Goal: Information Seeking & Learning: Find specific fact

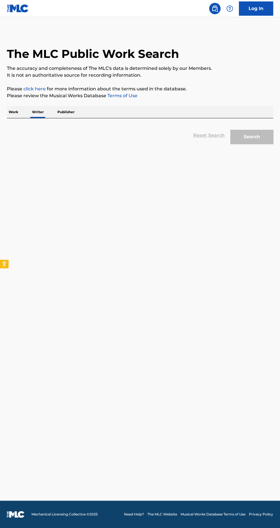
click at [32, 118] on p "Writer" at bounding box center [37, 112] width 15 height 12
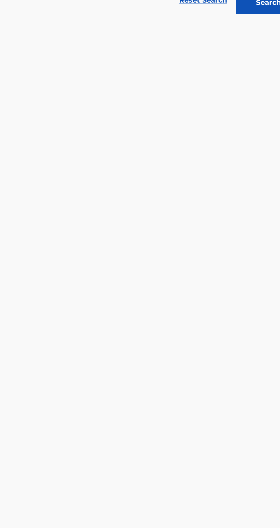
click at [99, 147] on span "a murdianto" at bounding box center [113, 143] width 29 height 5
type input "[PERSON_NAME]"
click at [248, 162] on button "Search" at bounding box center [251, 154] width 43 height 14
